Goal: Check status: Check status

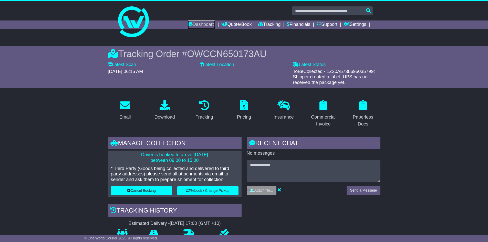
click at [189, 28] on link "Dashboard" at bounding box center [201, 25] width 27 height 9
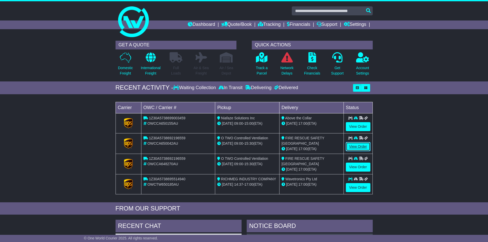
click at [358, 144] on link "View Order" at bounding box center [358, 146] width 25 height 9
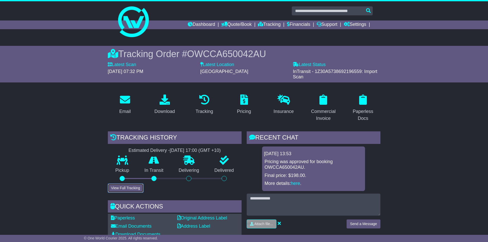
click at [125, 190] on button "View Full Tracking" at bounding box center [126, 188] width 36 height 9
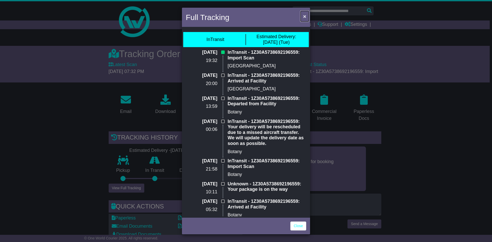
click at [305, 17] on span "×" at bounding box center [304, 16] width 3 height 6
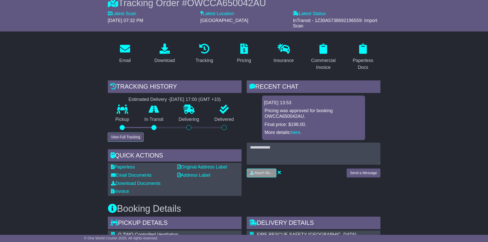
scroll to position [40, 0]
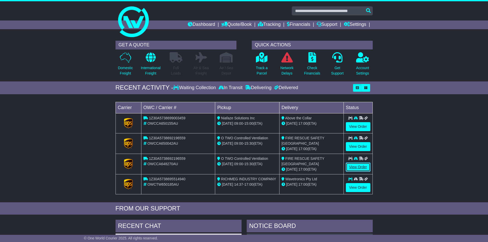
click at [357, 166] on link "View Order" at bounding box center [358, 167] width 25 height 9
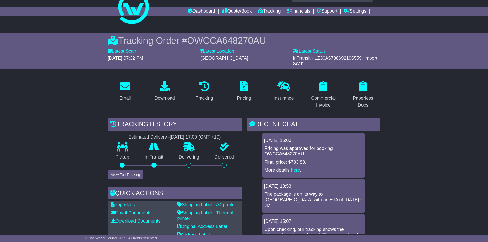
scroll to position [51, 0]
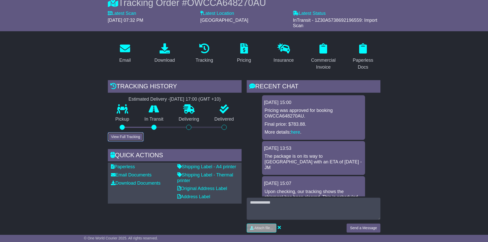
click at [130, 141] on button "View Full Tracking" at bounding box center [126, 137] width 36 height 9
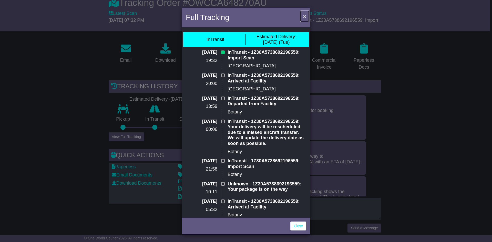
click at [304, 17] on span "×" at bounding box center [304, 16] width 3 height 6
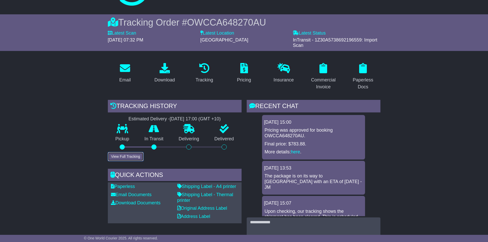
scroll to position [0, 0]
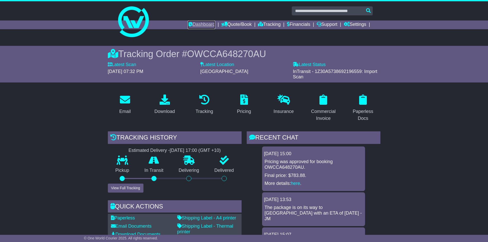
click at [193, 21] on link "Dashboard" at bounding box center [201, 25] width 27 height 9
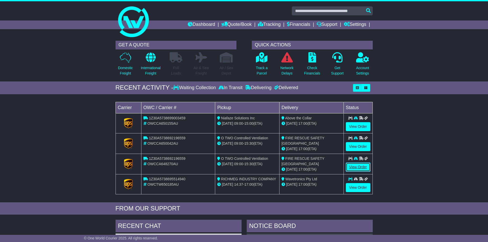
click at [352, 166] on link "View Order" at bounding box center [358, 167] width 25 height 9
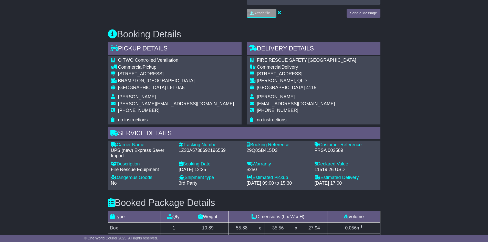
scroll to position [282, 0]
